Goal: Task Accomplishment & Management: Manage account settings

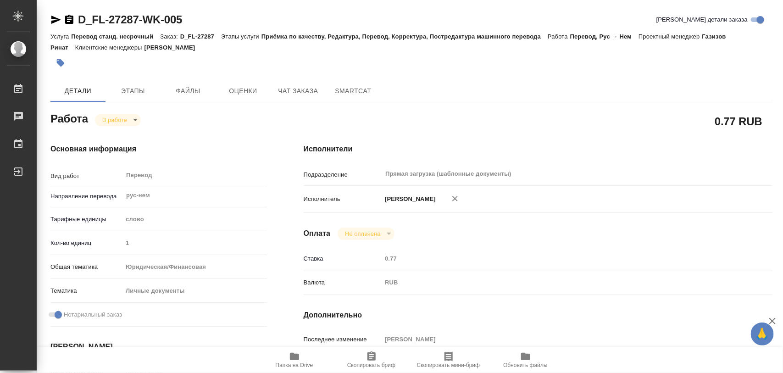
click at [301, 357] on span "Папка на Drive" at bounding box center [294, 359] width 66 height 17
click at [140, 88] on span "Этапы" at bounding box center [133, 90] width 44 height 11
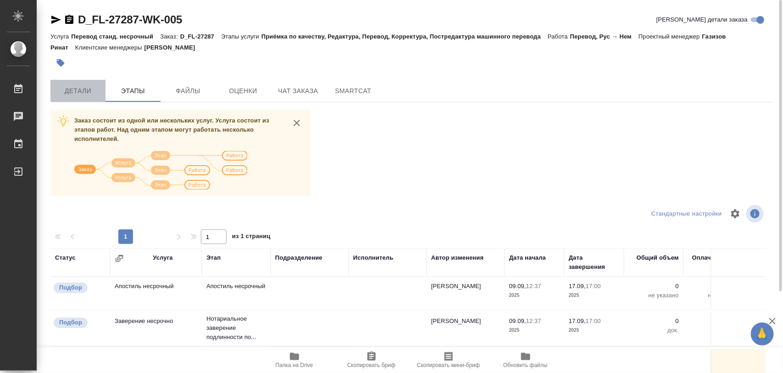
click at [63, 83] on button "Детали" at bounding box center [77, 91] width 55 height 22
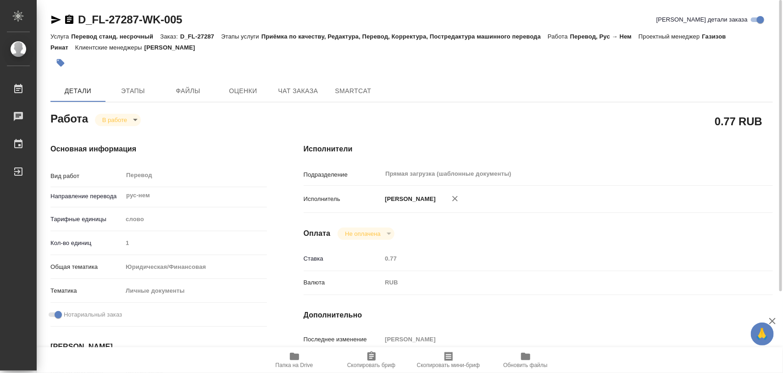
type textarea "x"
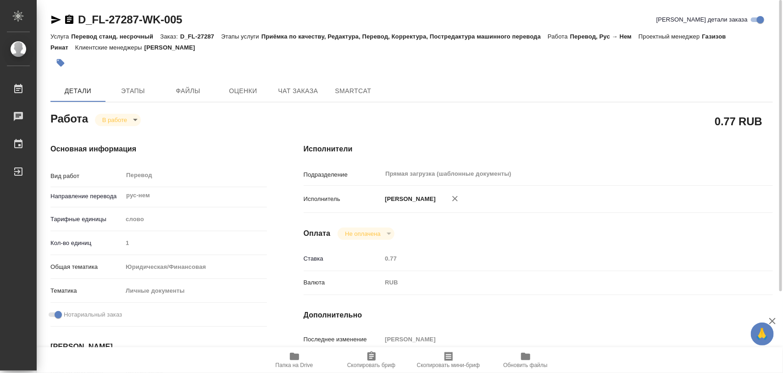
type textarea "x"
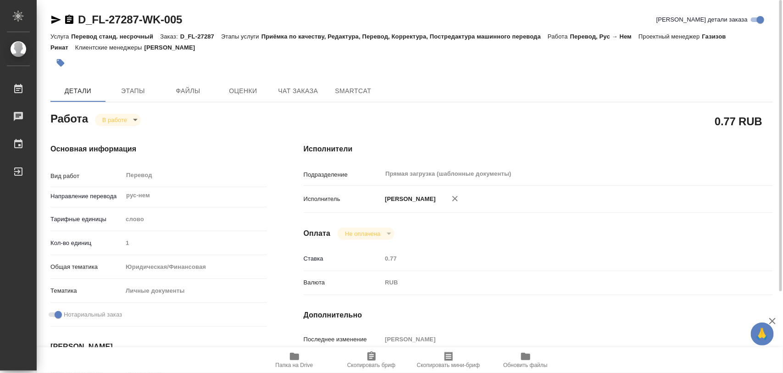
scroll to position [115, 0]
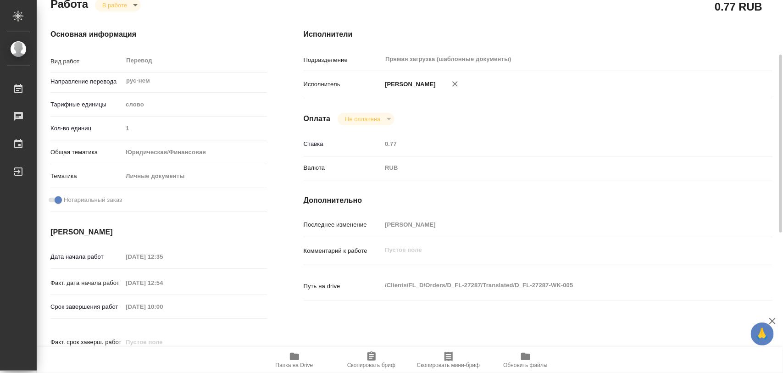
type textarea "x"
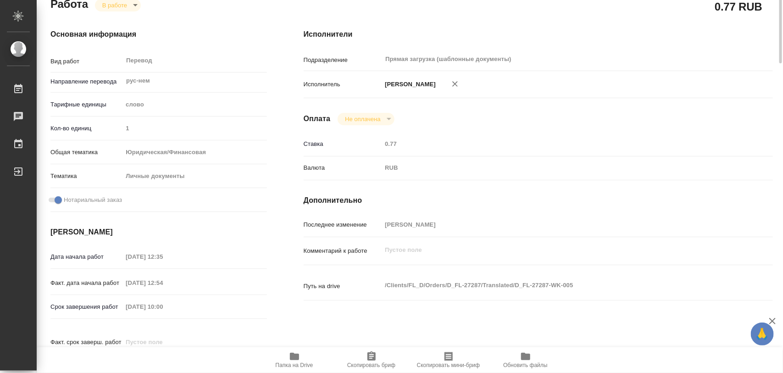
scroll to position [0, 0]
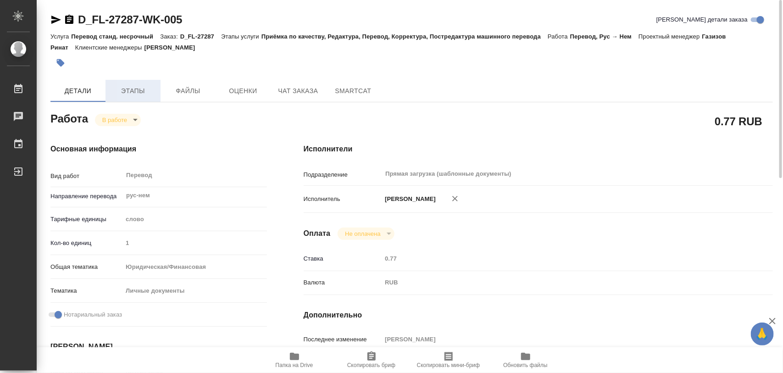
click at [128, 93] on span "Этапы" at bounding box center [133, 90] width 44 height 11
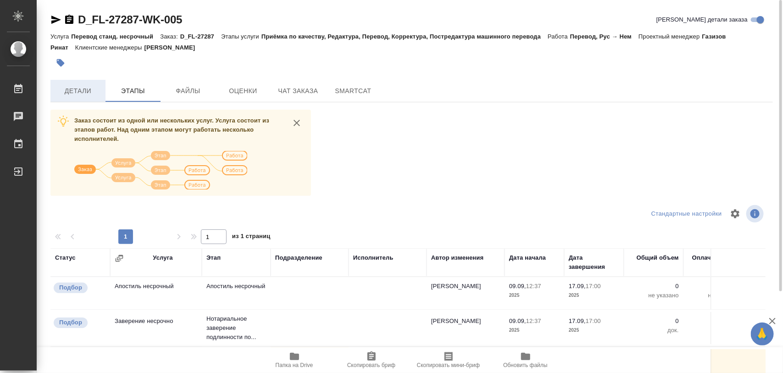
click at [76, 93] on span "Детали" at bounding box center [78, 90] width 44 height 11
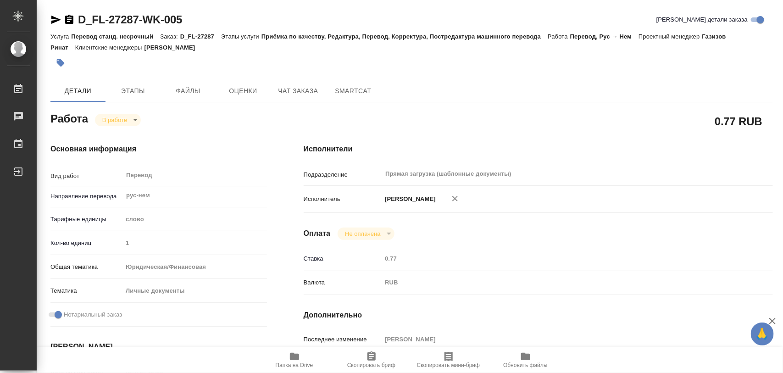
type textarea "x"
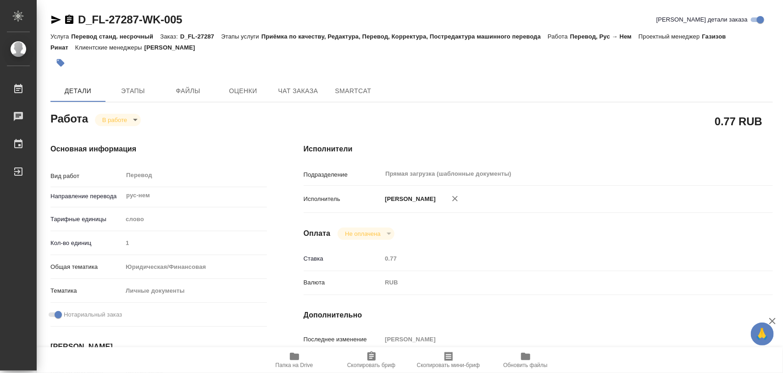
type textarea "x"
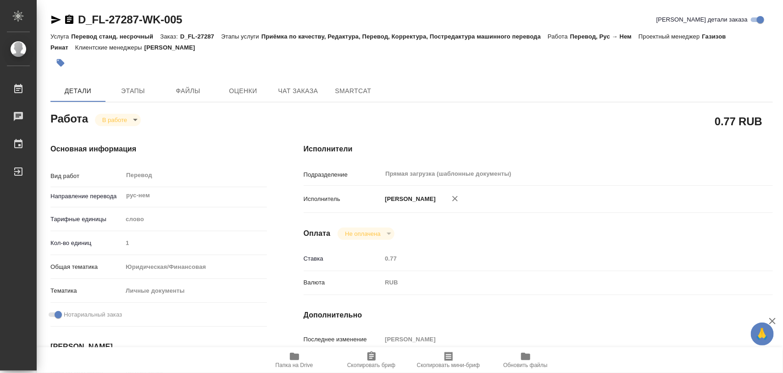
type textarea "x"
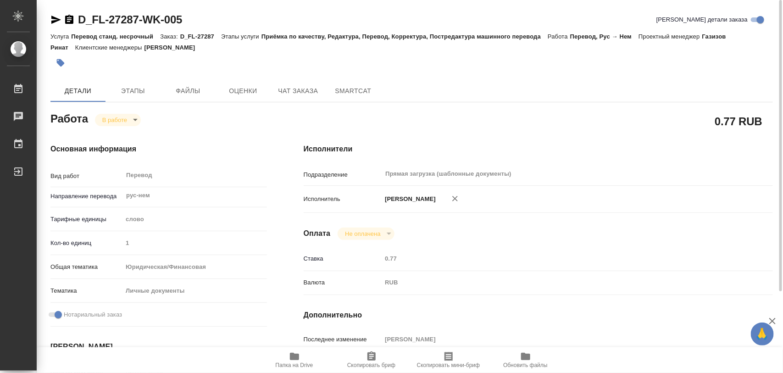
type textarea "x"
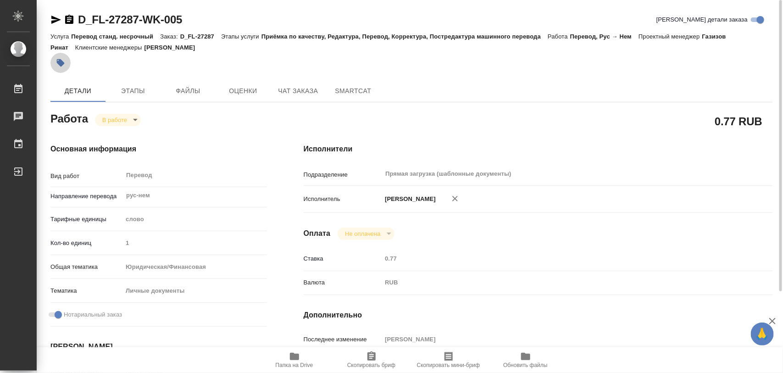
click at [56, 60] on icon "button" at bounding box center [60, 62] width 9 height 9
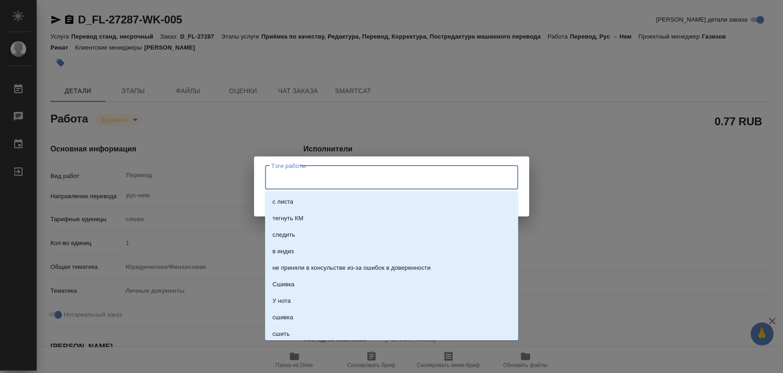
click at [377, 172] on input "Тэги работы" at bounding box center [382, 178] width 227 height 16
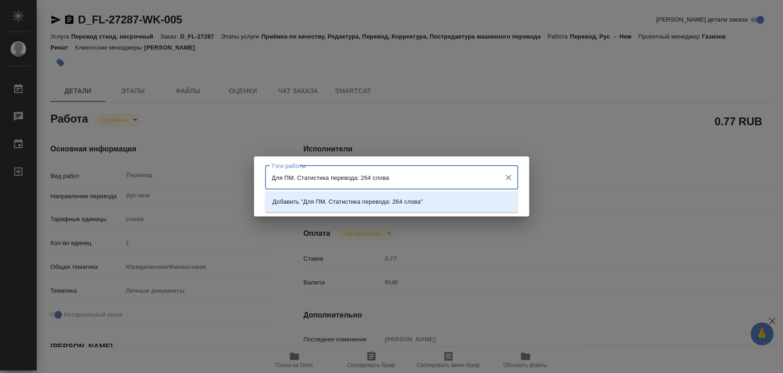
type input "Для ПМ. Статистика перевода: 264 слова."
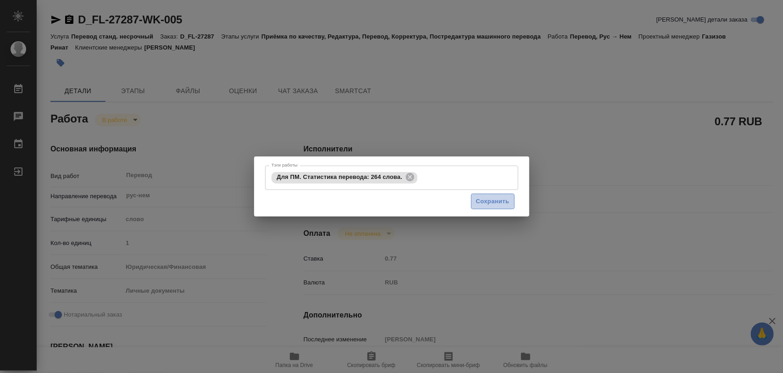
click at [496, 204] on span "Сохранить" at bounding box center [492, 201] width 33 height 11
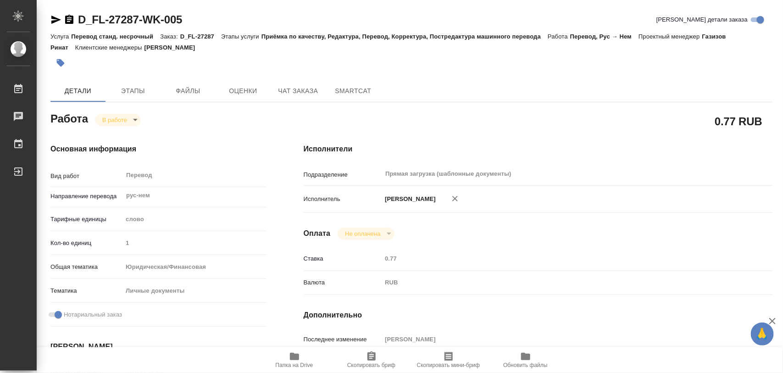
type input "inProgress"
type textarea "Перевод"
type textarea "x"
type input "рус-нем"
type input "5a8b1489cc6b4906c91bfd90"
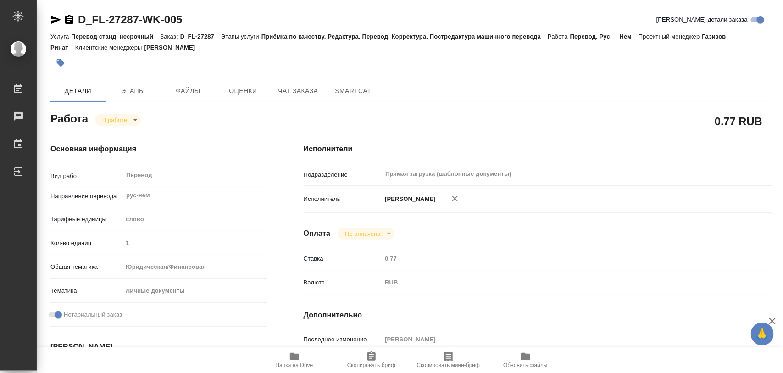
type input "1"
type input "yr-fn"
type input "5a8b8b956a9677013d343cfe"
checkbox input "true"
type input "09.09.2025 12:35"
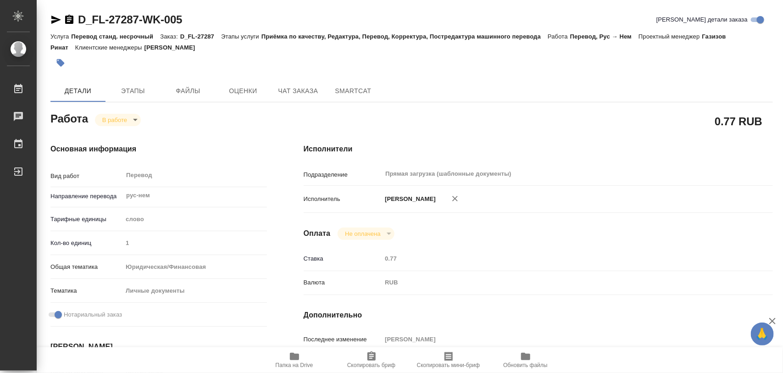
type input "09.09.2025 12:54"
type input "17.09.2025 10:00"
type input "17.09.2025 16:00"
type input "Прямая загрузка (шаблонные документы)"
type input "notPayed"
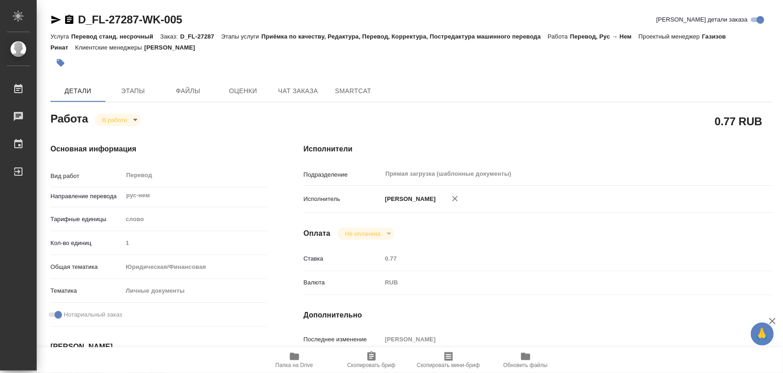
type input "0.77"
type input "RUB"
type input "[PERSON_NAME]"
type textarea "x"
type textarea "/Clients/FL_D/Orders/D_FL-27287/Translated/D_FL-27287-WK-005"
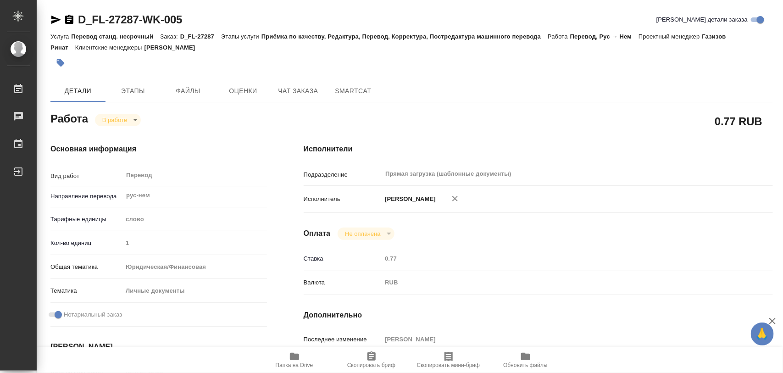
type textarea "x"
type input "D_FL-27287"
type input "Перевод станд. несрочный"
type input "Приёмка по качеству, Редактура, Перевод, Корректура, Постредактура машинного пе…"
type input "Булахова Елена"
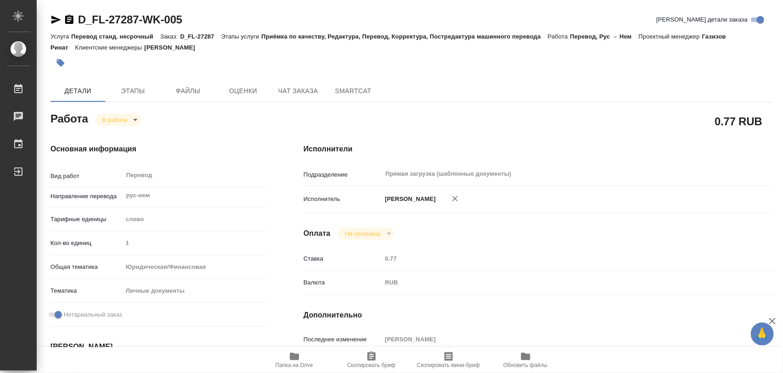
type input "/Clients/FL_D/Orders/D_FL-27287"
type textarea "Mersiianov Renat"
type textarea "x"
type textarea "добавится апостиль"
type textarea "x"
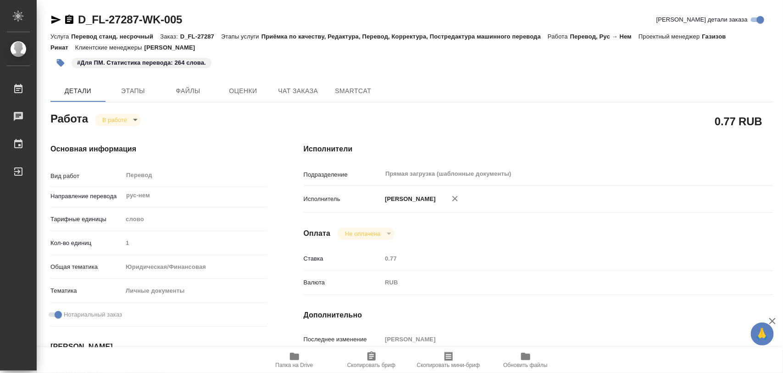
type textarea "x"
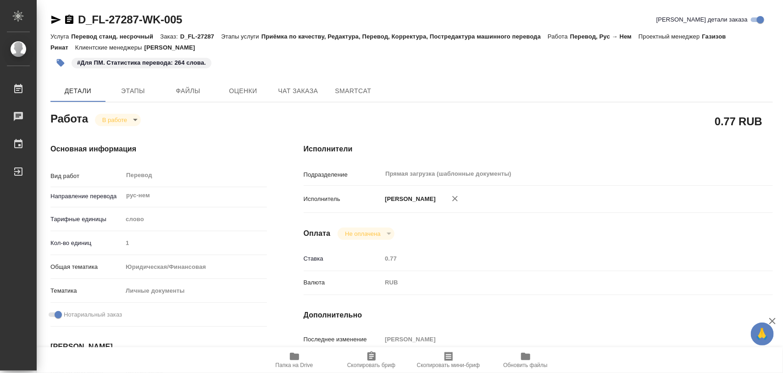
type textarea "x"
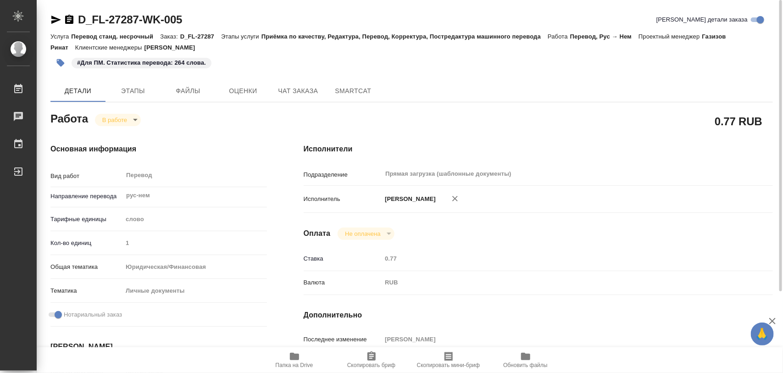
type textarea "x"
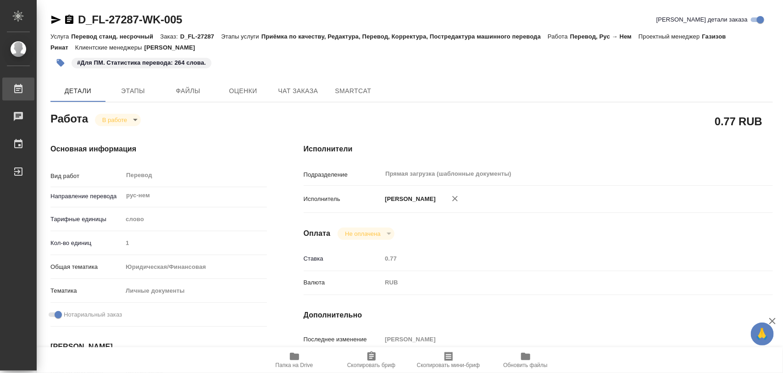
type textarea "x"
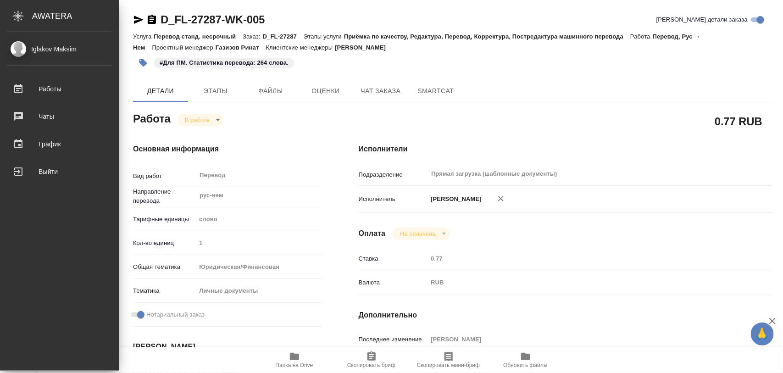
type textarea "x"
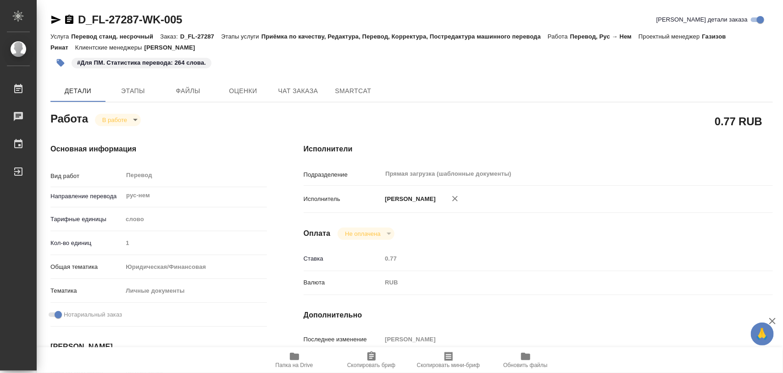
click at [136, 121] on body "🙏 .cls-1 fill:#fff; AWATERA Iglakov Maksim Работы 0 Чаты График Выйти D_FL-2728…" at bounding box center [391, 186] width 783 height 373
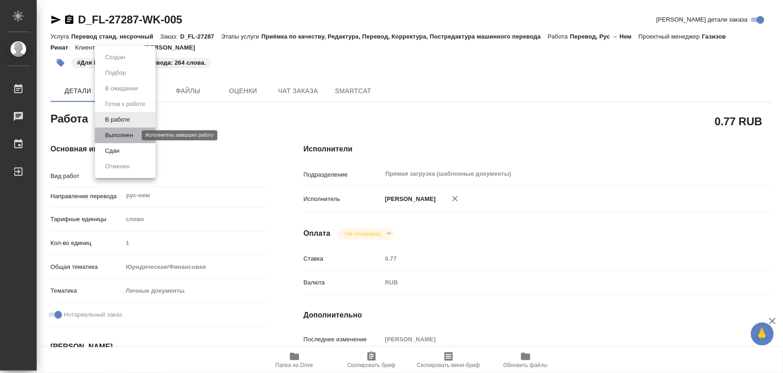
click at [129, 135] on button "Выполнен" at bounding box center [118, 135] width 33 height 10
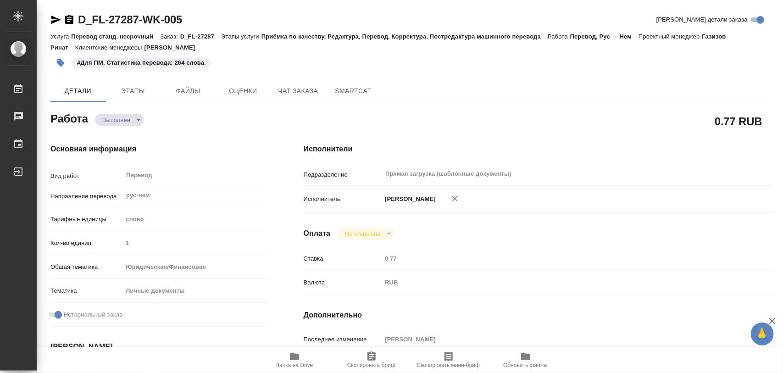
type textarea "x"
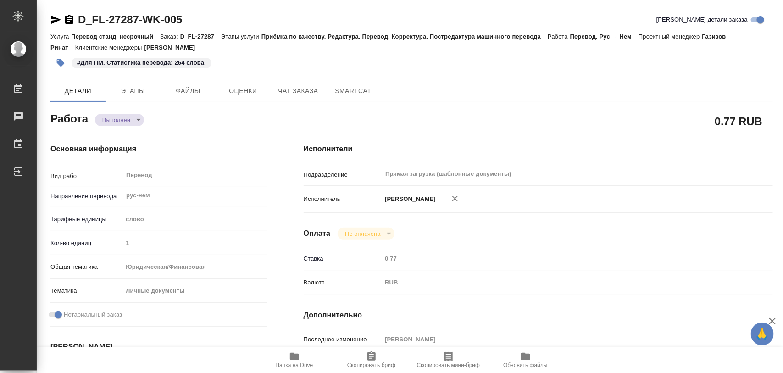
type textarea "x"
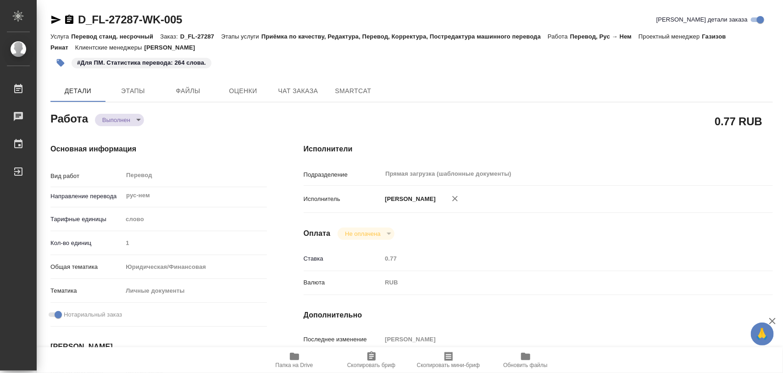
type textarea "x"
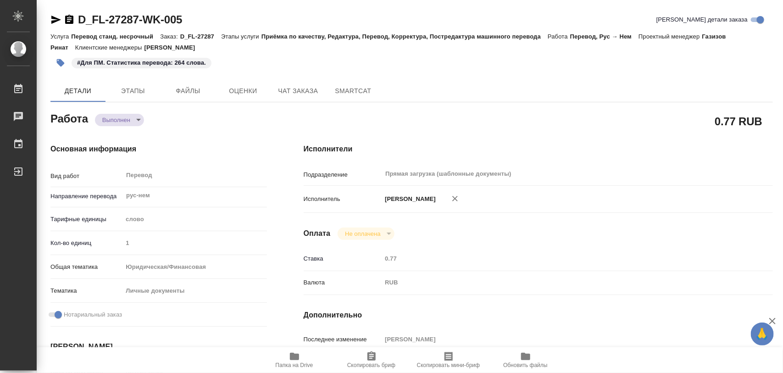
type textarea "x"
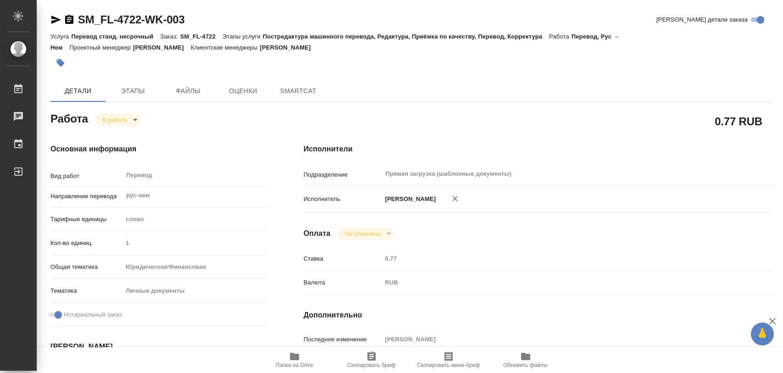
type textarea "x"
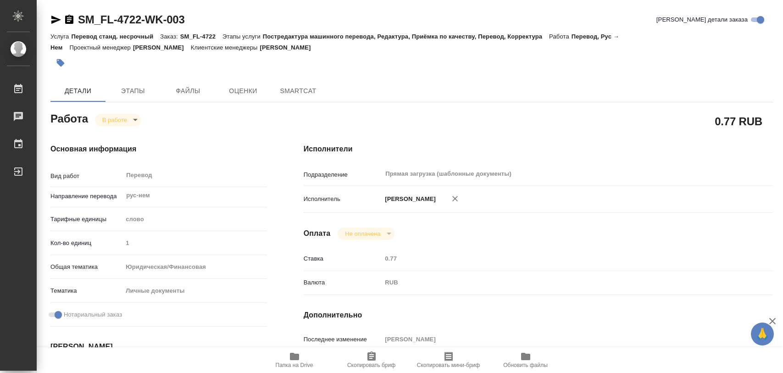
type textarea "x"
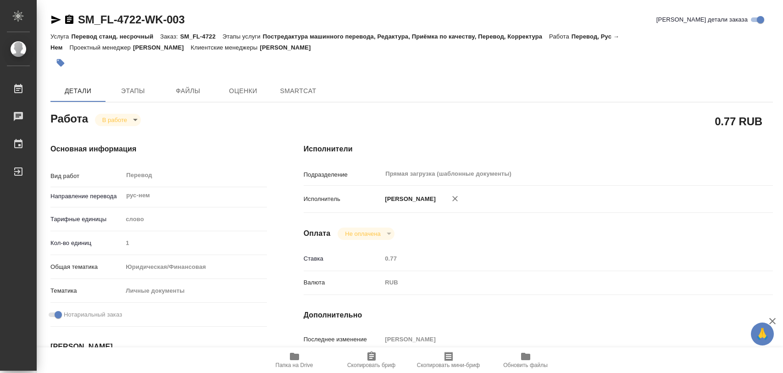
type textarea "x"
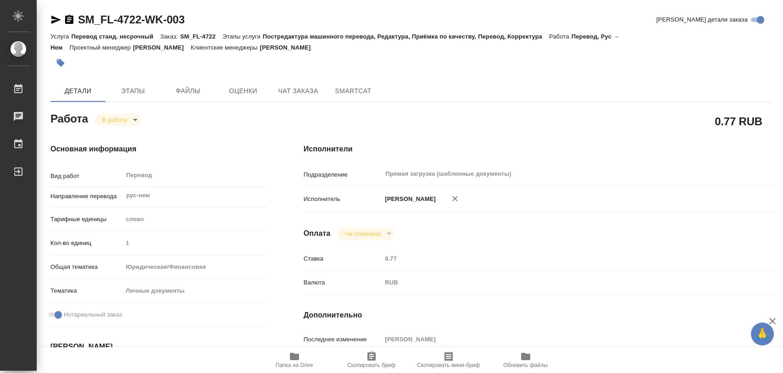
type textarea "x"
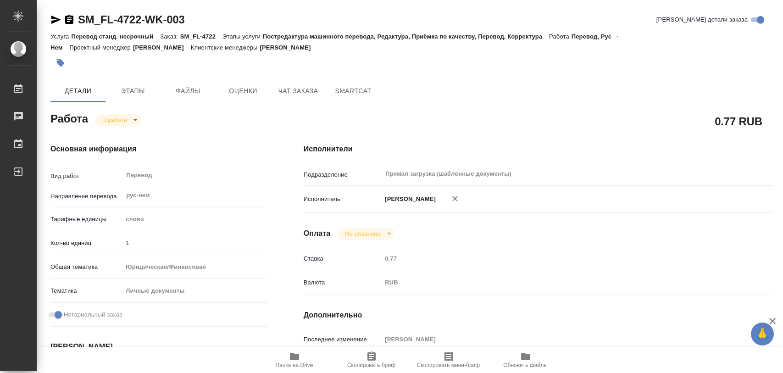
type textarea "x"
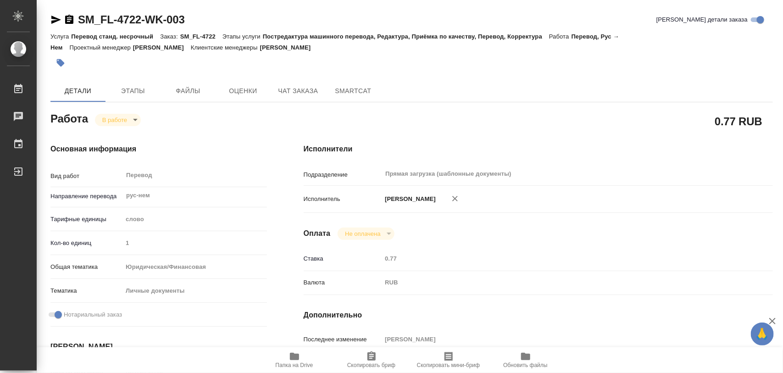
click at [300, 353] on span "Папка на Drive" at bounding box center [294, 359] width 66 height 17
click at [133, 88] on span "Этапы" at bounding box center [133, 90] width 44 height 11
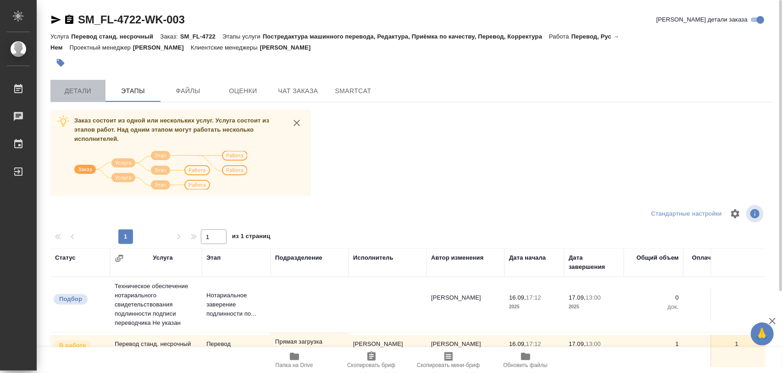
click at [95, 88] on span "Детали" at bounding box center [78, 90] width 44 height 11
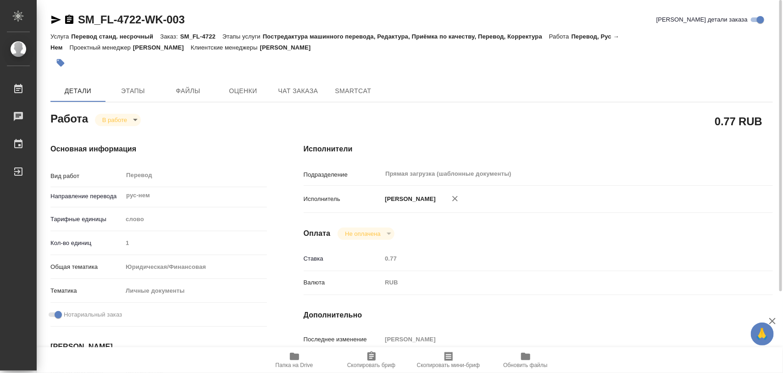
type textarea "x"
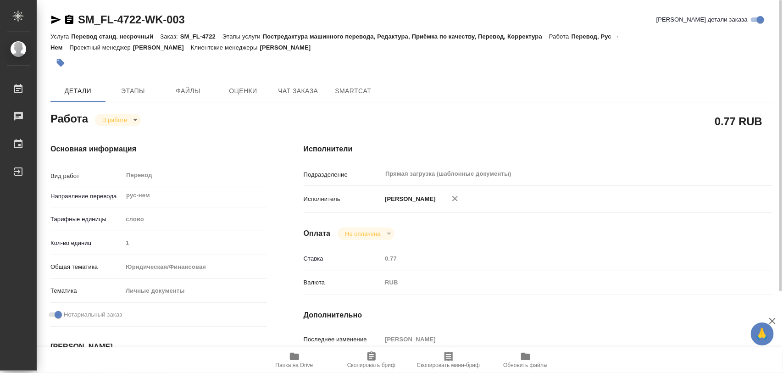
type textarea "x"
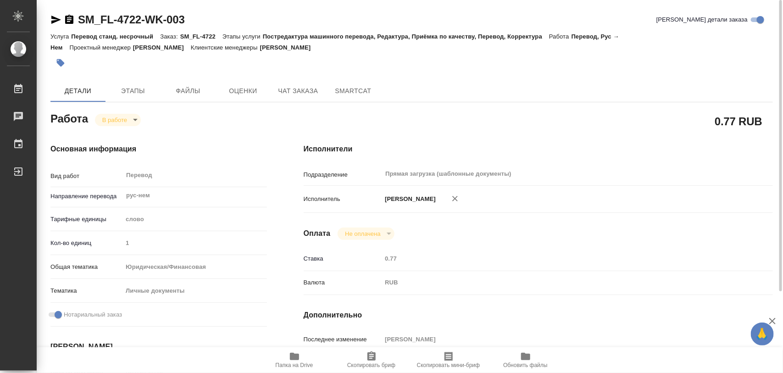
type textarea "x"
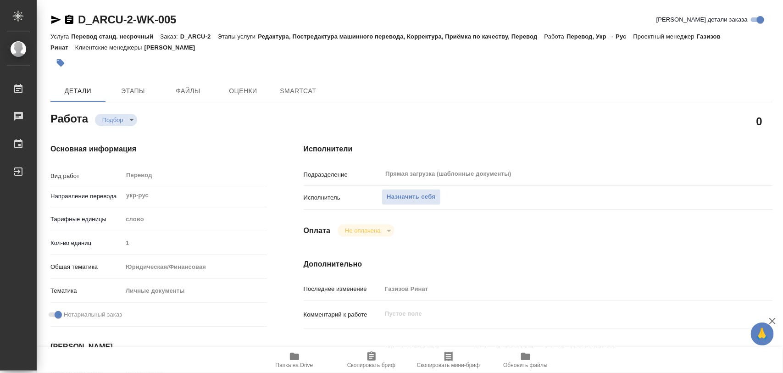
type textarea "x"
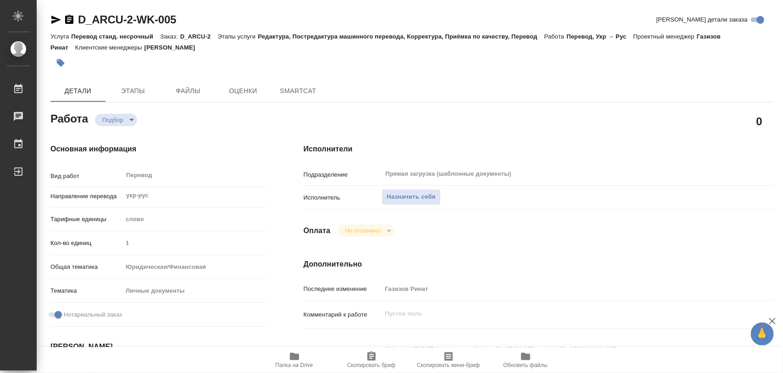
type textarea "x"
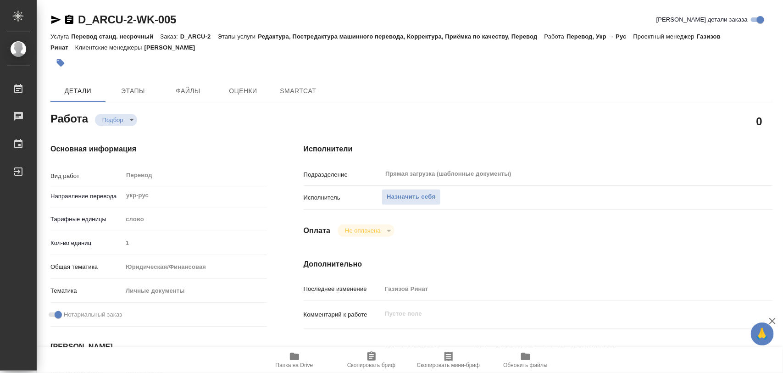
type textarea "x"
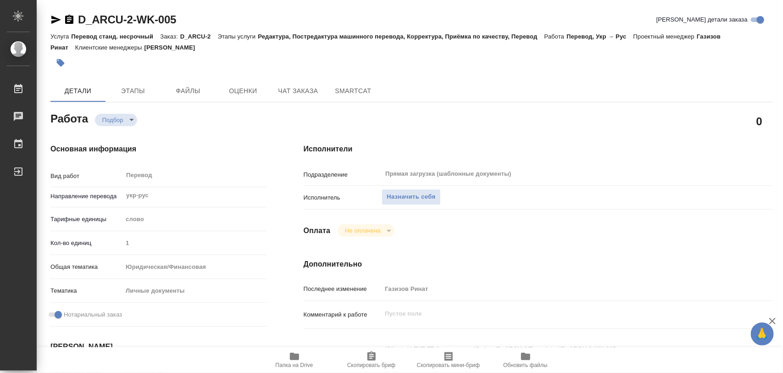
type textarea "x"
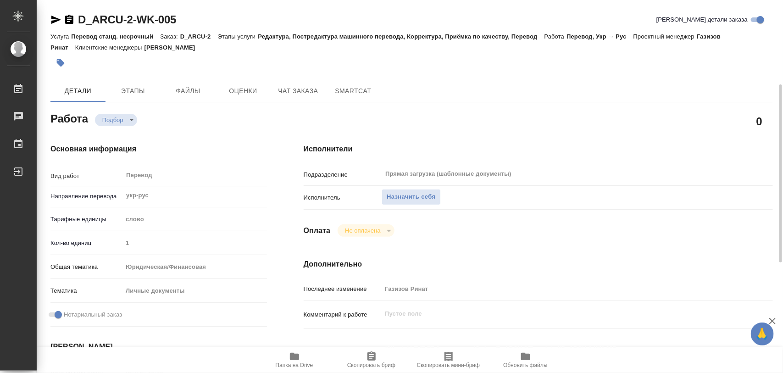
scroll to position [115, 0]
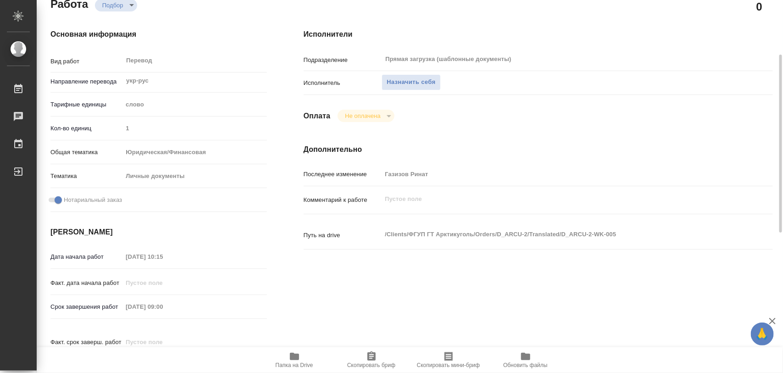
type textarea "x"
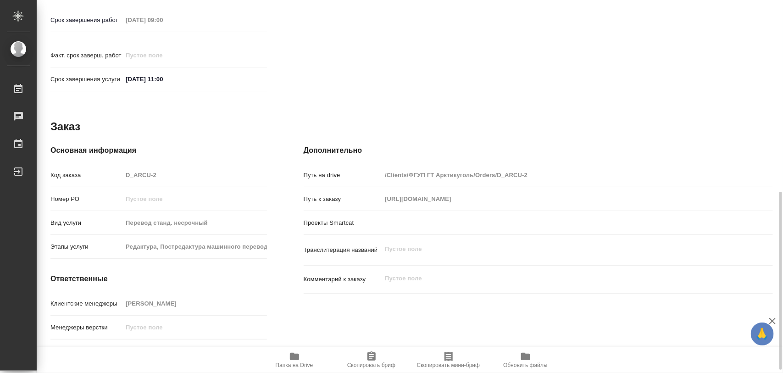
scroll to position [408, 0]
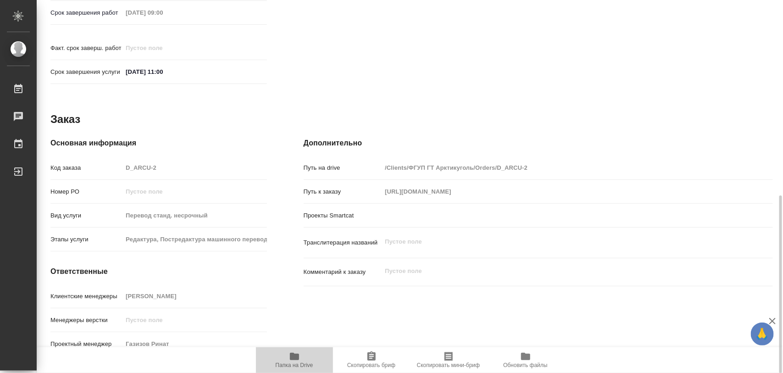
click at [301, 362] on span "Папка на Drive" at bounding box center [295, 365] width 38 height 6
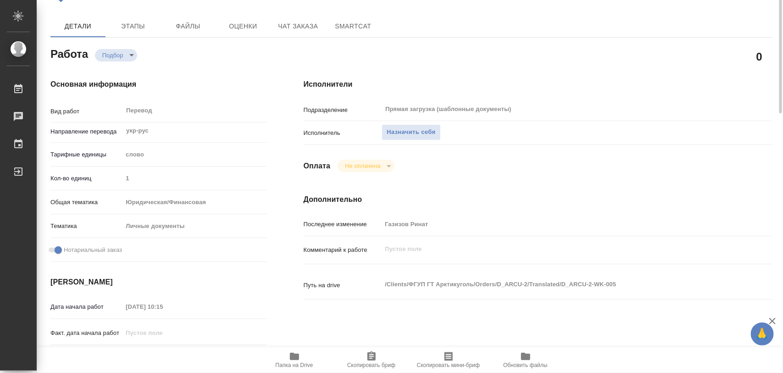
scroll to position [0, 0]
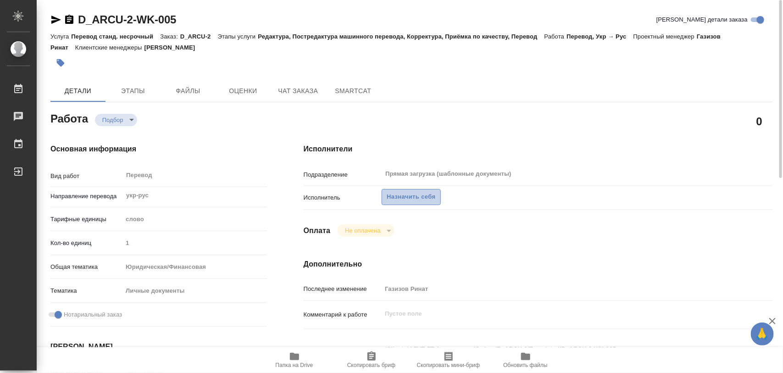
click at [418, 199] on span "Назначить себя" at bounding box center [410, 197] width 49 height 11
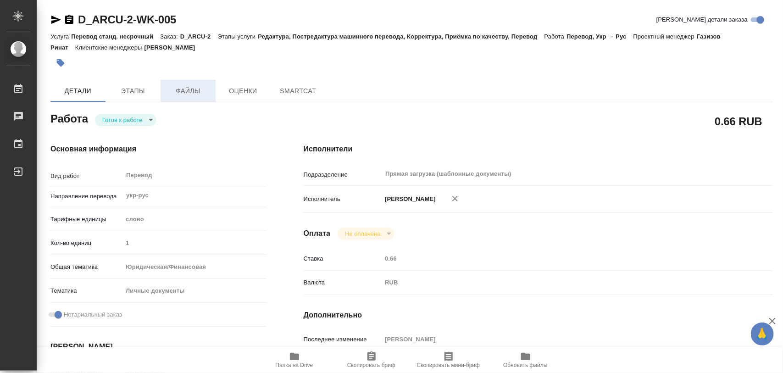
type textarea "x"
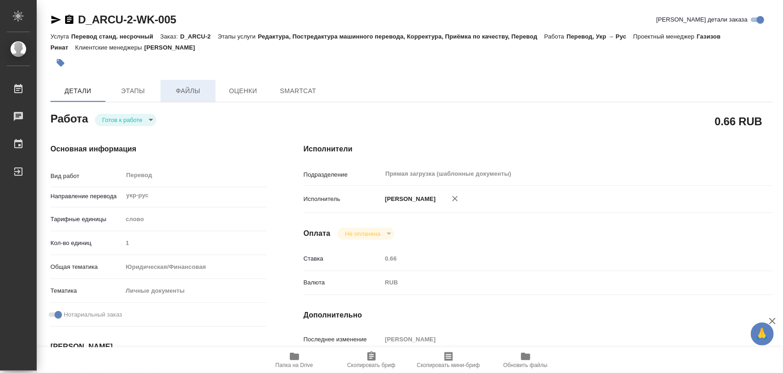
type textarea "x"
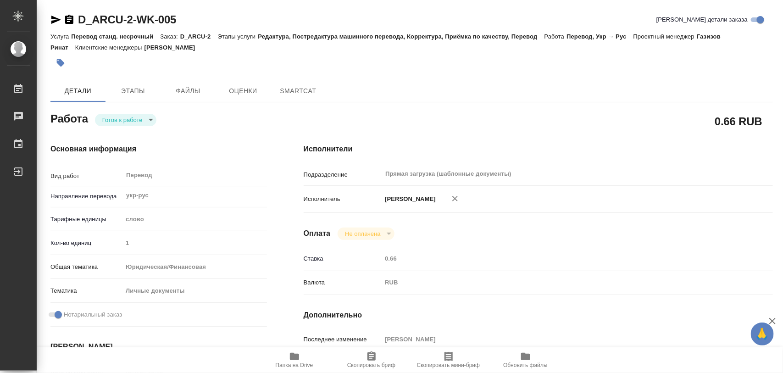
type textarea "x"
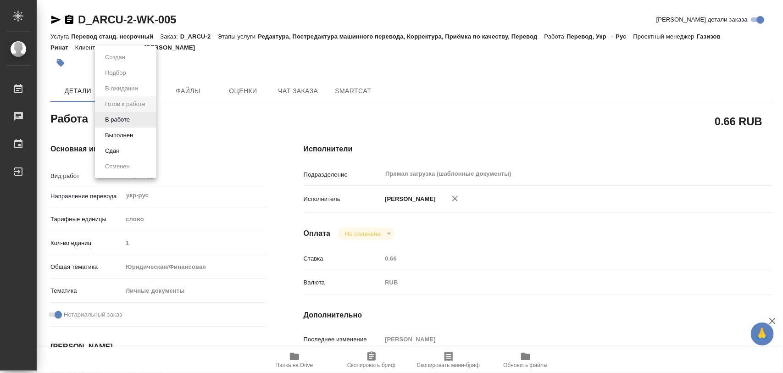
click at [150, 118] on body "🙏 .cls-1 fill:#fff; AWATERA Iglakov Maksim Работы Чаты График Выйти D_ARCU-2-WK…" at bounding box center [391, 186] width 783 height 373
type textarea "x"
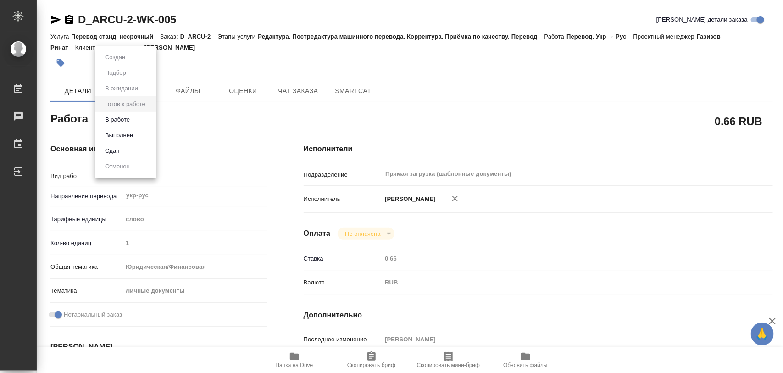
type textarea "x"
click at [136, 121] on li "В работе" at bounding box center [125, 120] width 61 height 16
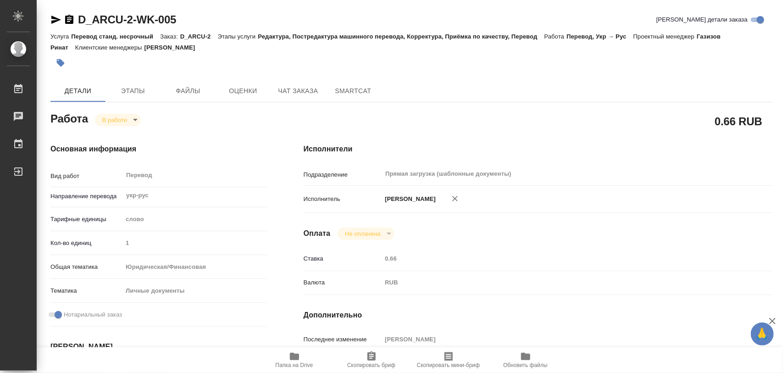
type textarea "x"
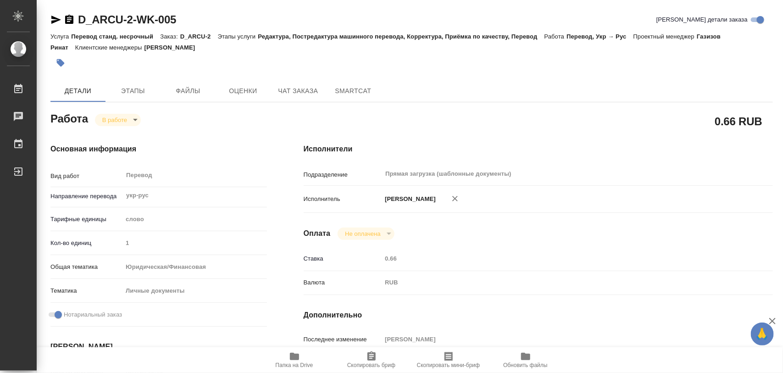
type textarea "x"
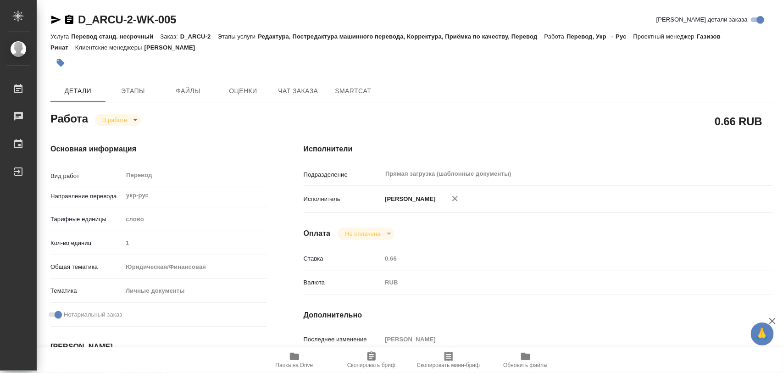
type textarea "x"
